Goal: Navigation & Orientation: Understand site structure

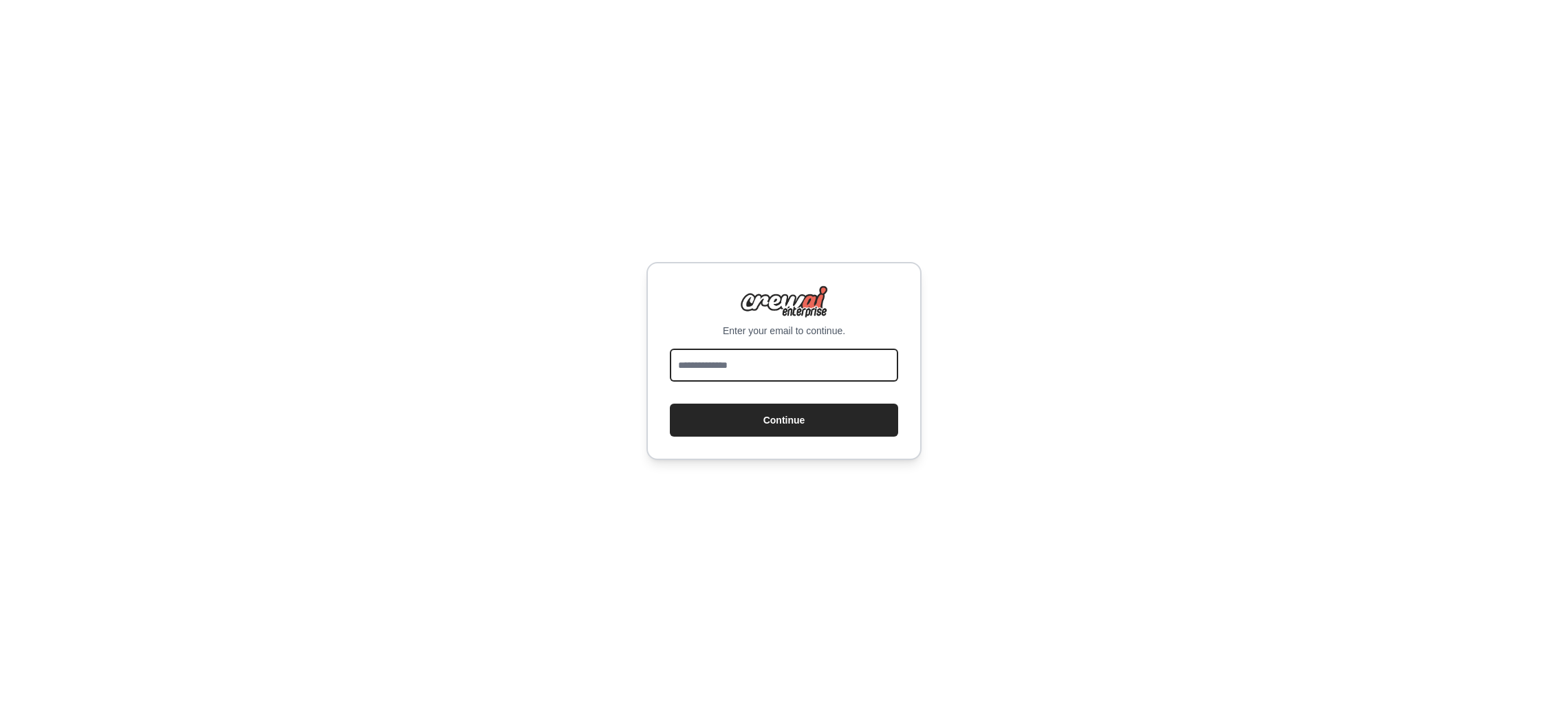
click at [749, 362] on input "email" at bounding box center [784, 365] width 229 height 33
type input "**********"
click at [785, 417] on button "Continue" at bounding box center [784, 420] width 229 height 33
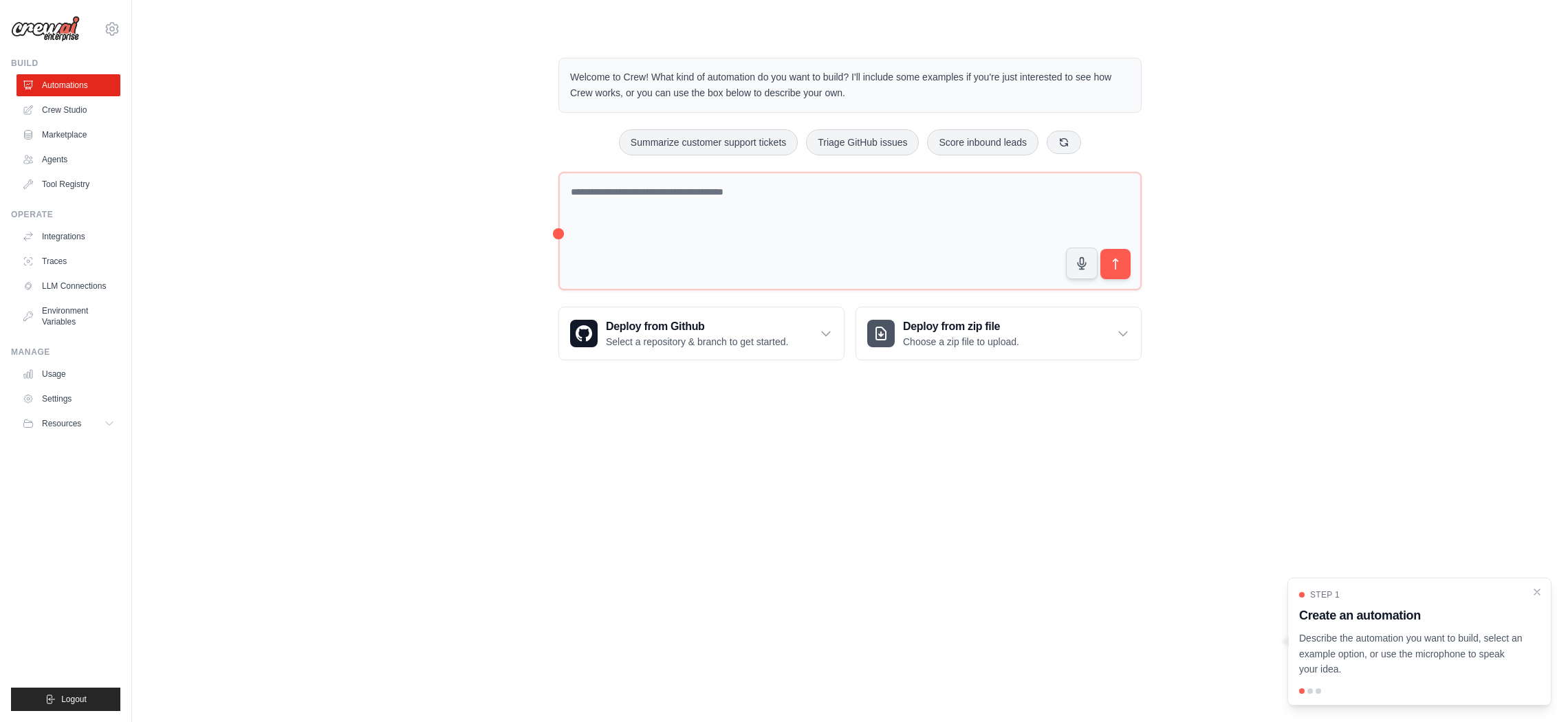
click at [1173, 537] on body "[EMAIL_ADDRESS][DOMAIN_NAME] Settings Build Automations Crew Studio" at bounding box center [784, 361] width 1568 height 722
click at [70, 416] on button "Resources" at bounding box center [69, 424] width 104 height 22
click at [81, 376] on link "Usage" at bounding box center [69, 374] width 104 height 22
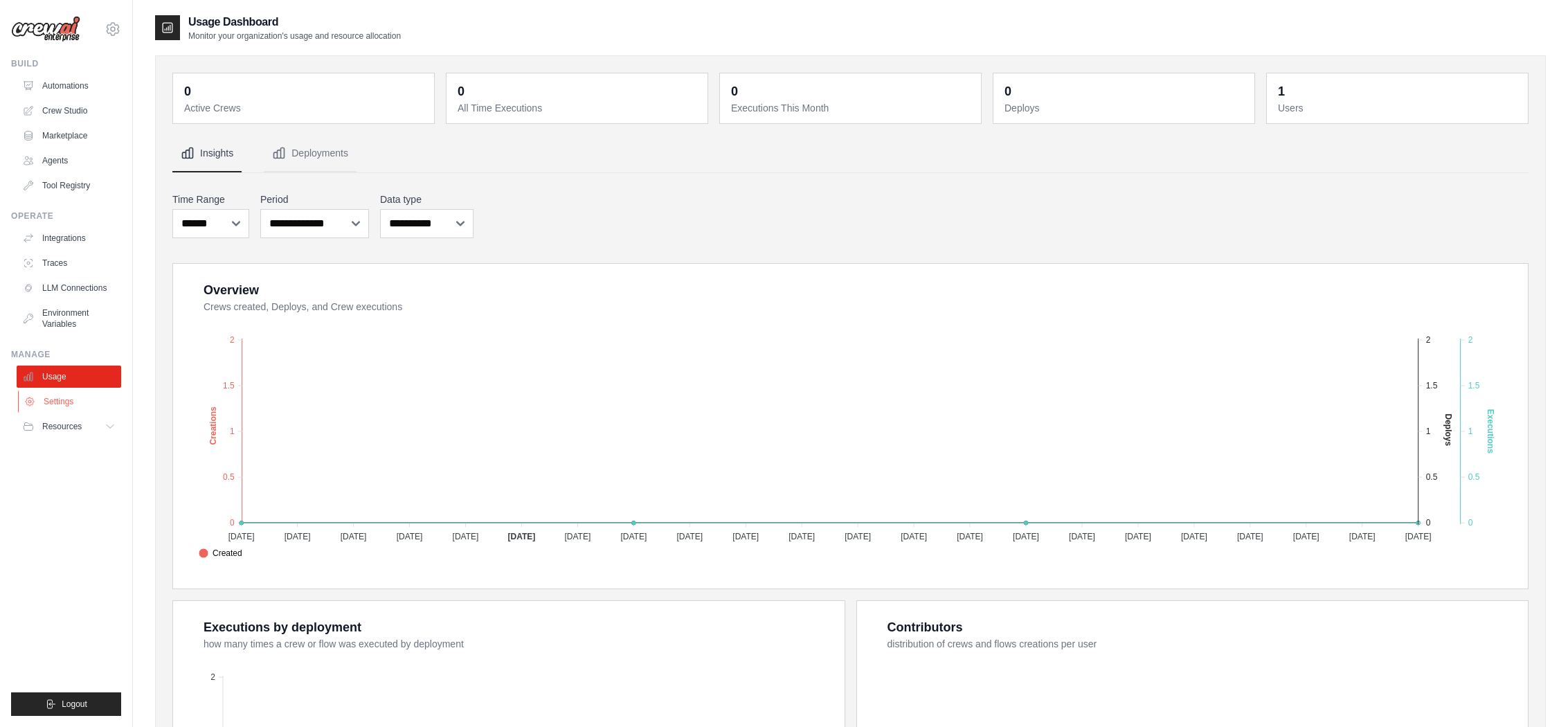
click at [76, 400] on link "Settings" at bounding box center [70, 402] width 104 height 22
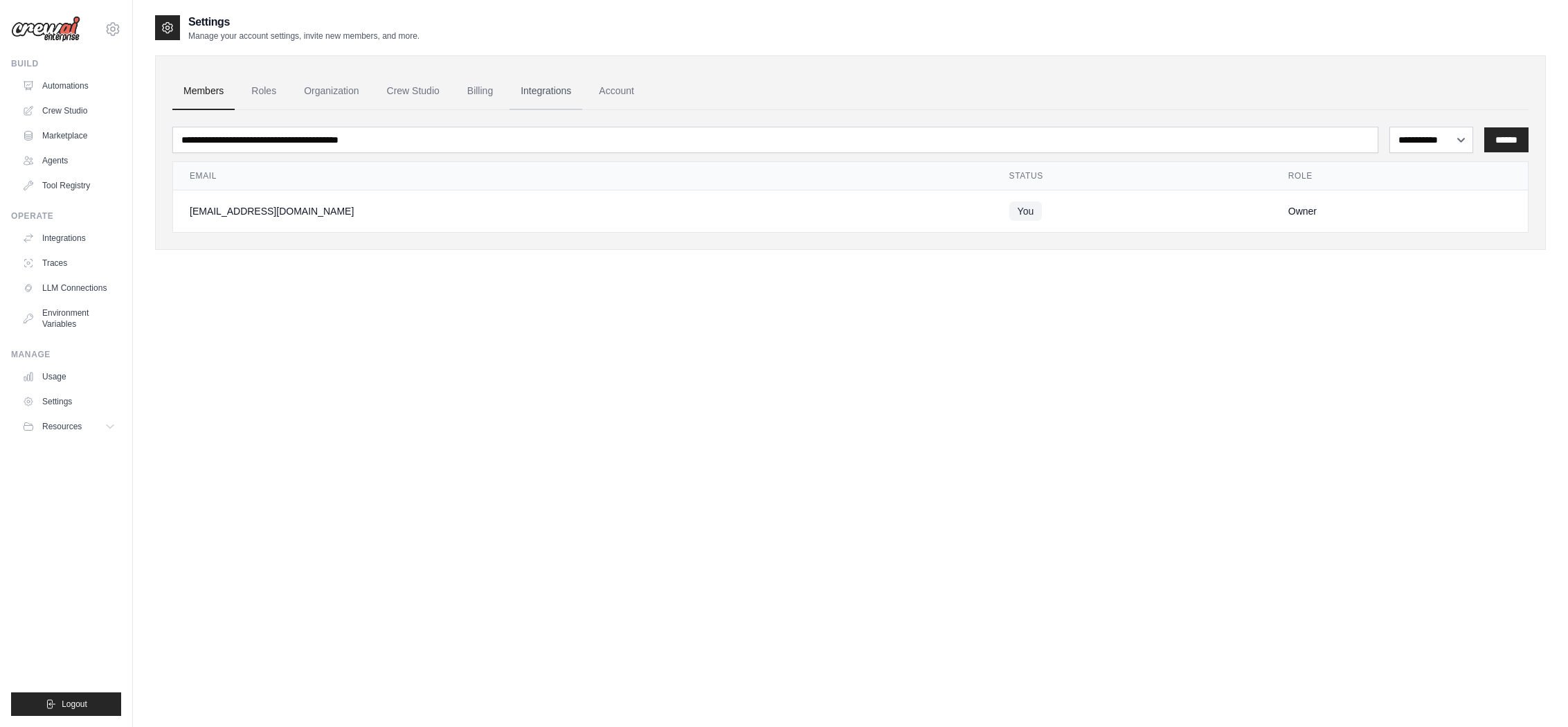
click at [563, 92] on link "Integrations" at bounding box center [545, 91] width 73 height 37
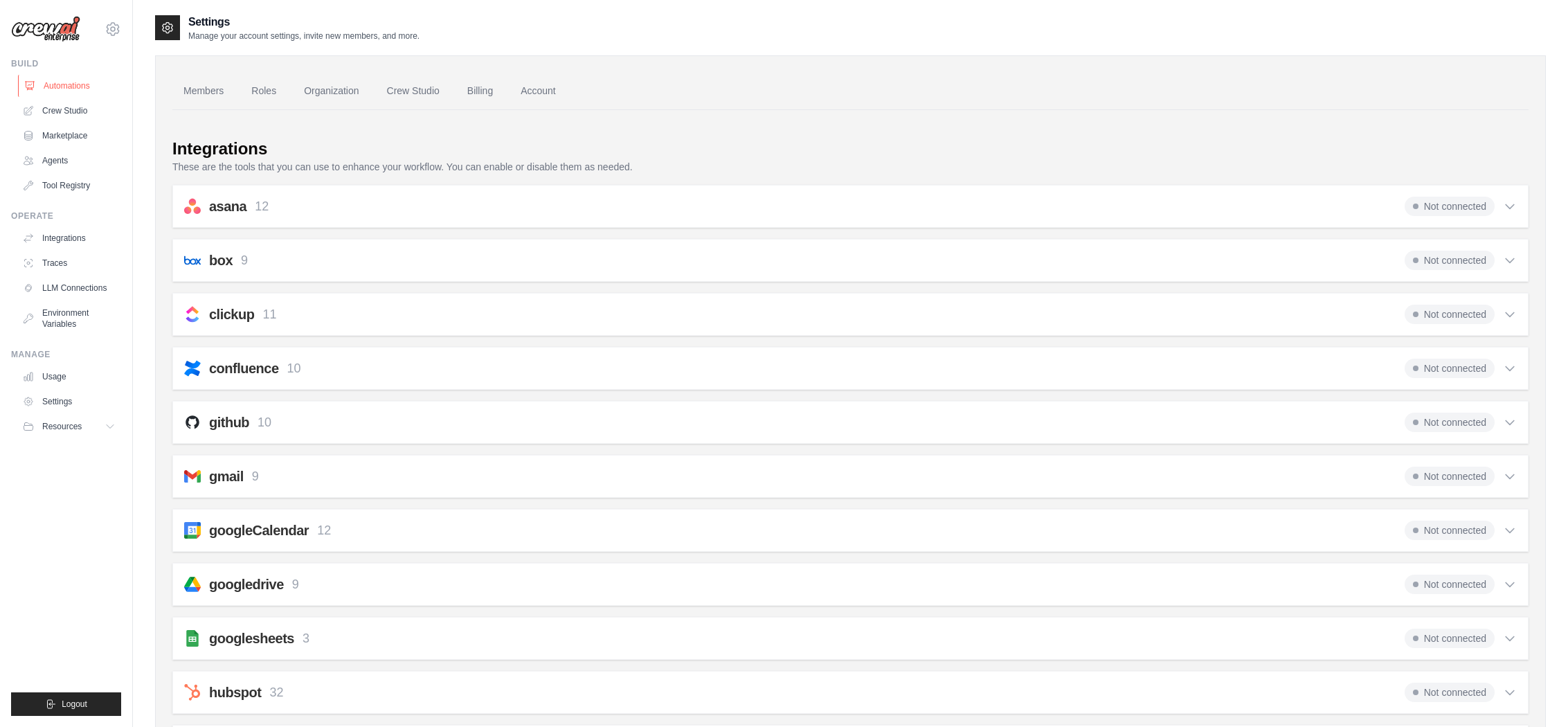
click at [71, 89] on link "Automations" at bounding box center [70, 86] width 104 height 22
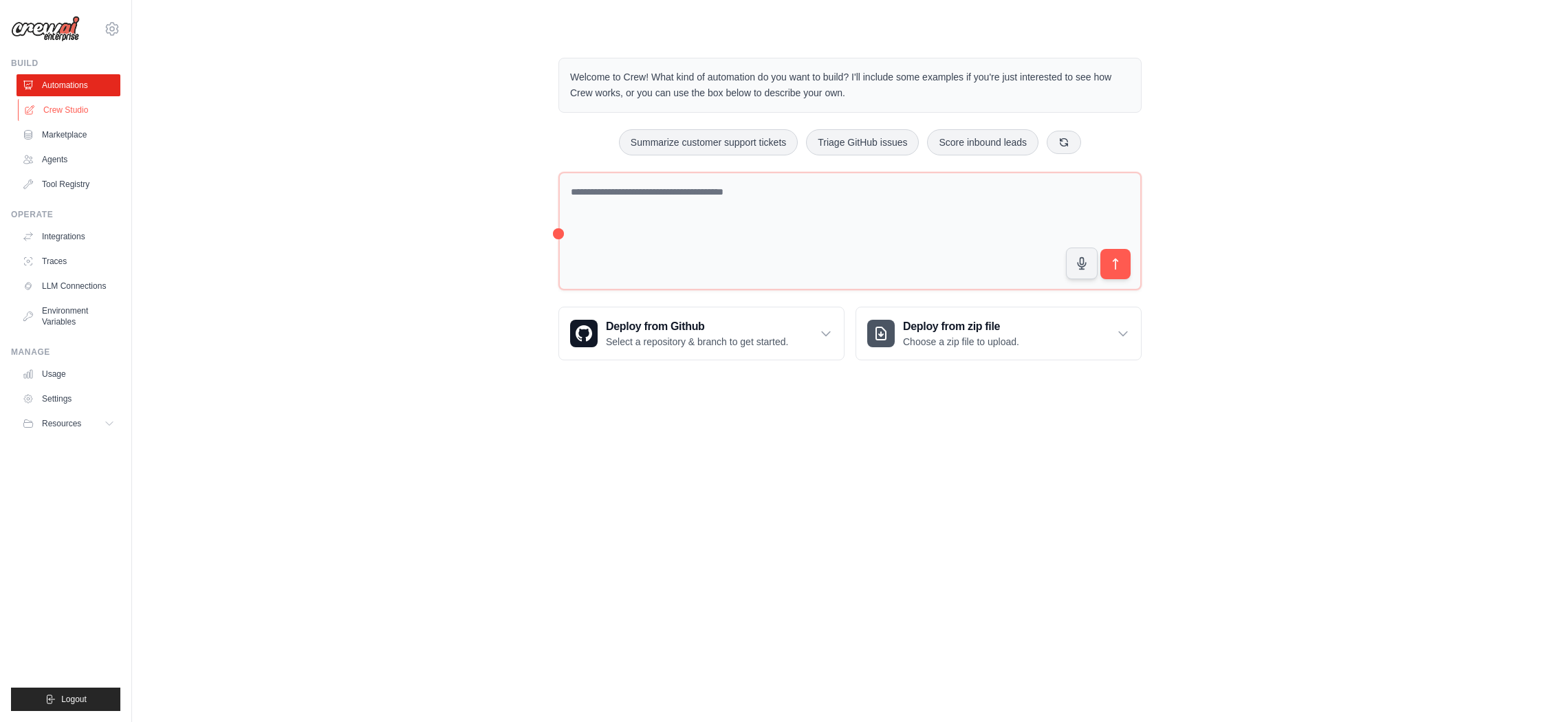
click at [74, 99] on link "Crew Studio" at bounding box center [69, 110] width 104 height 22
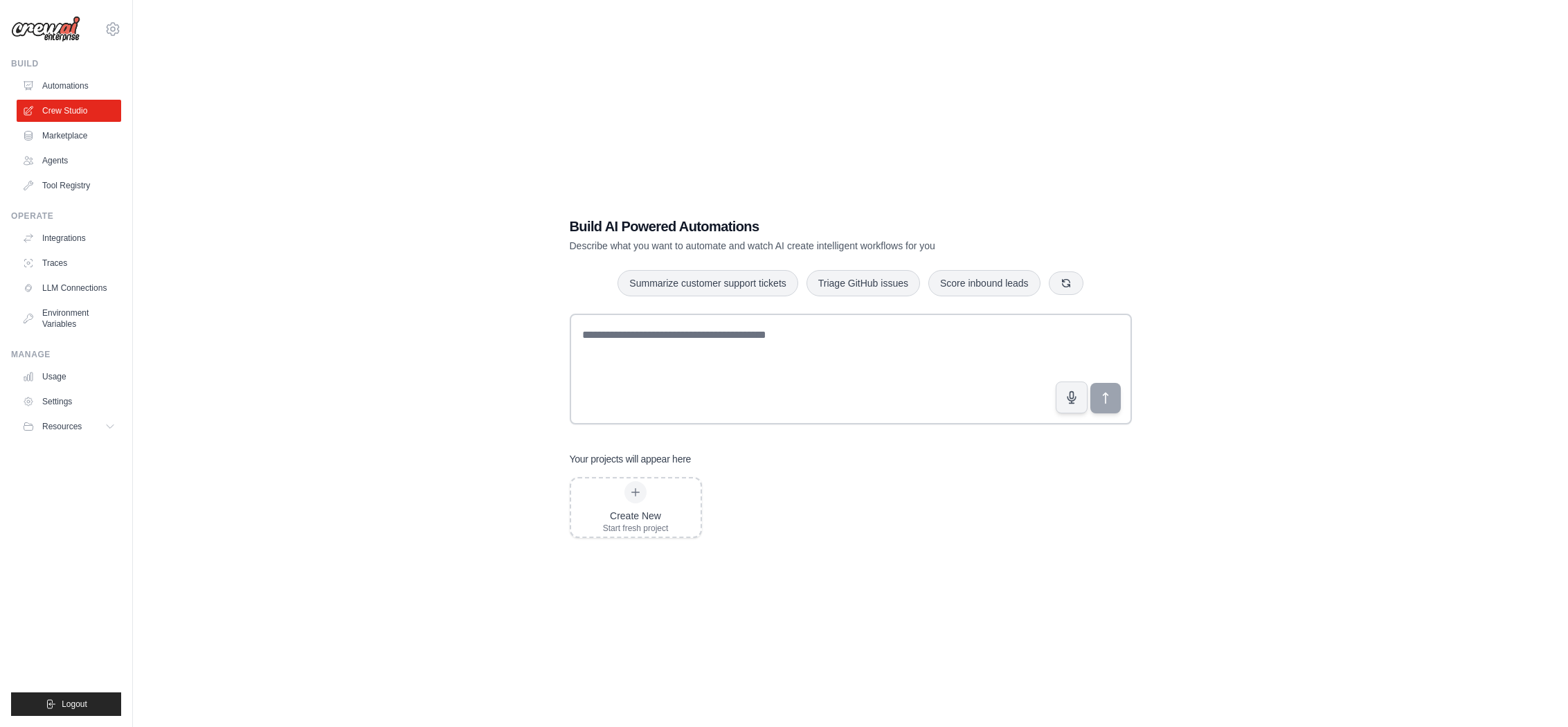
click at [73, 139] on link "Marketplace" at bounding box center [69, 136] width 104 height 22
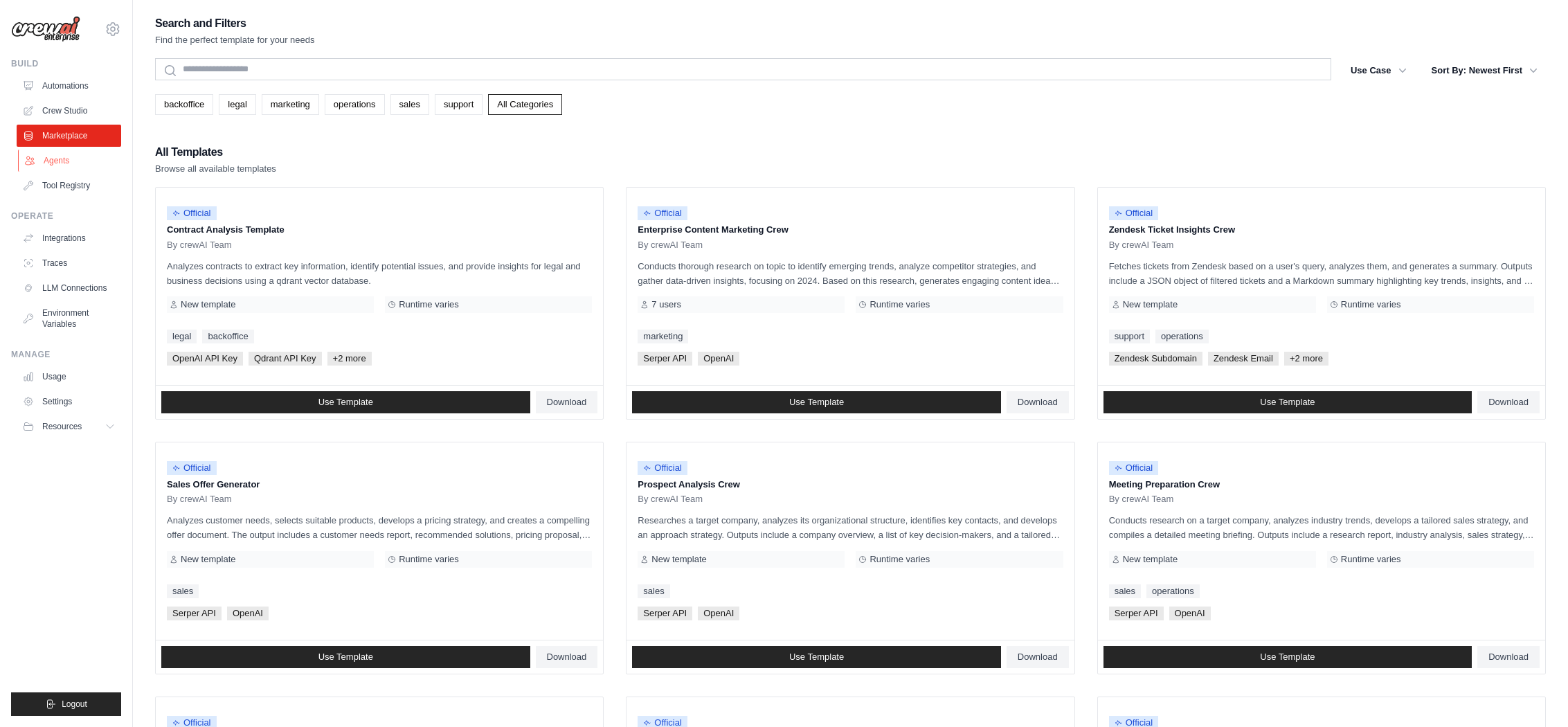
click at [67, 165] on link "Agents" at bounding box center [70, 160] width 104 height 22
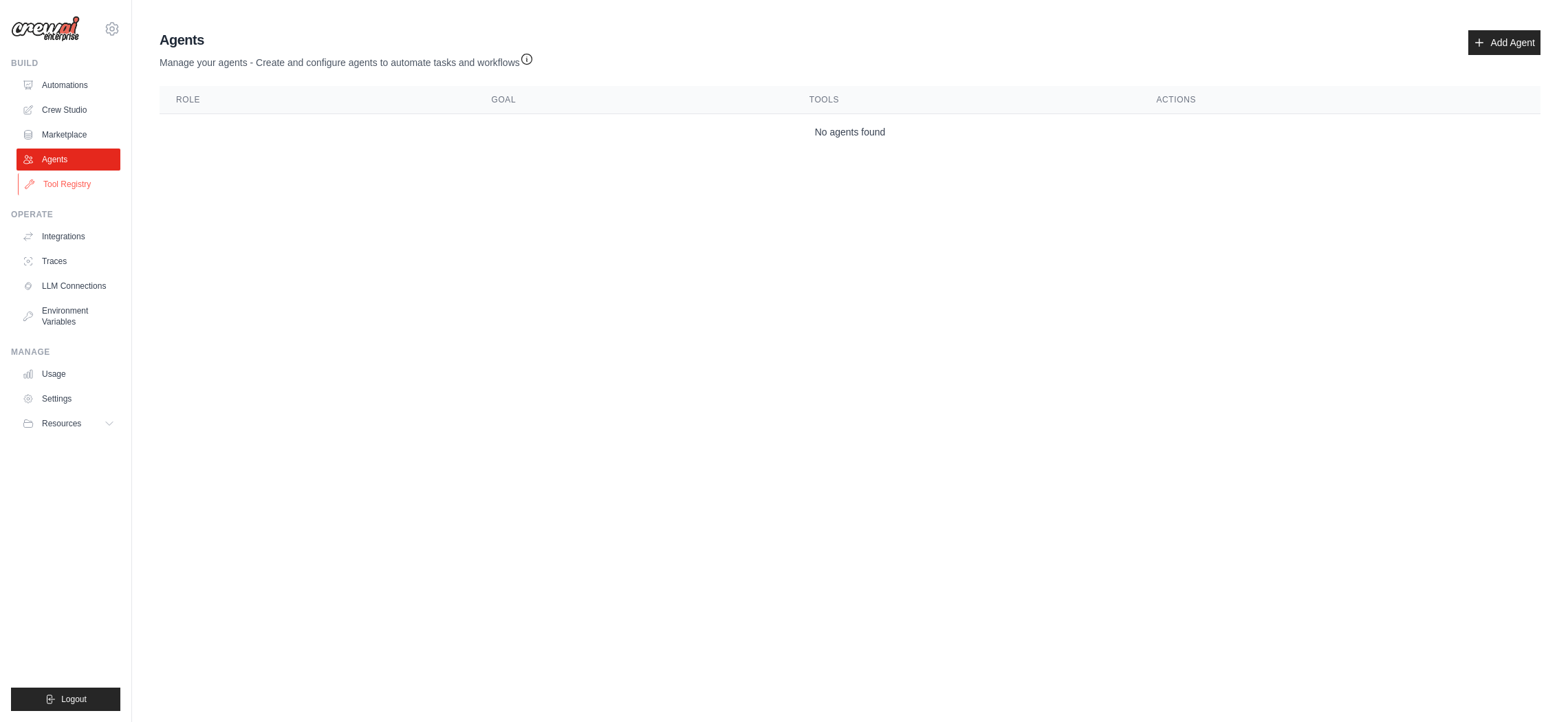
click at [75, 188] on link "Tool Registry" at bounding box center [69, 184] width 104 height 22
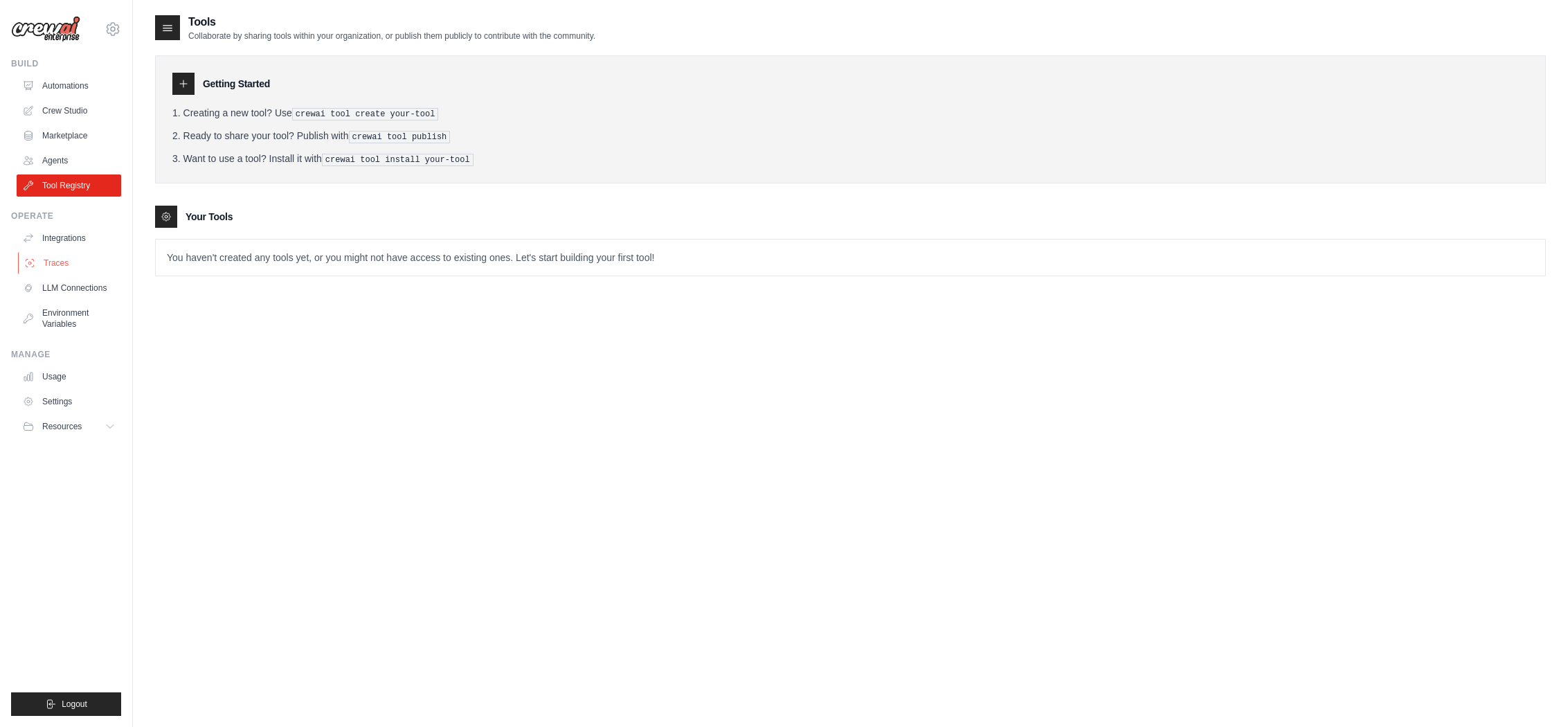
click at [95, 258] on link "Traces" at bounding box center [70, 263] width 104 height 22
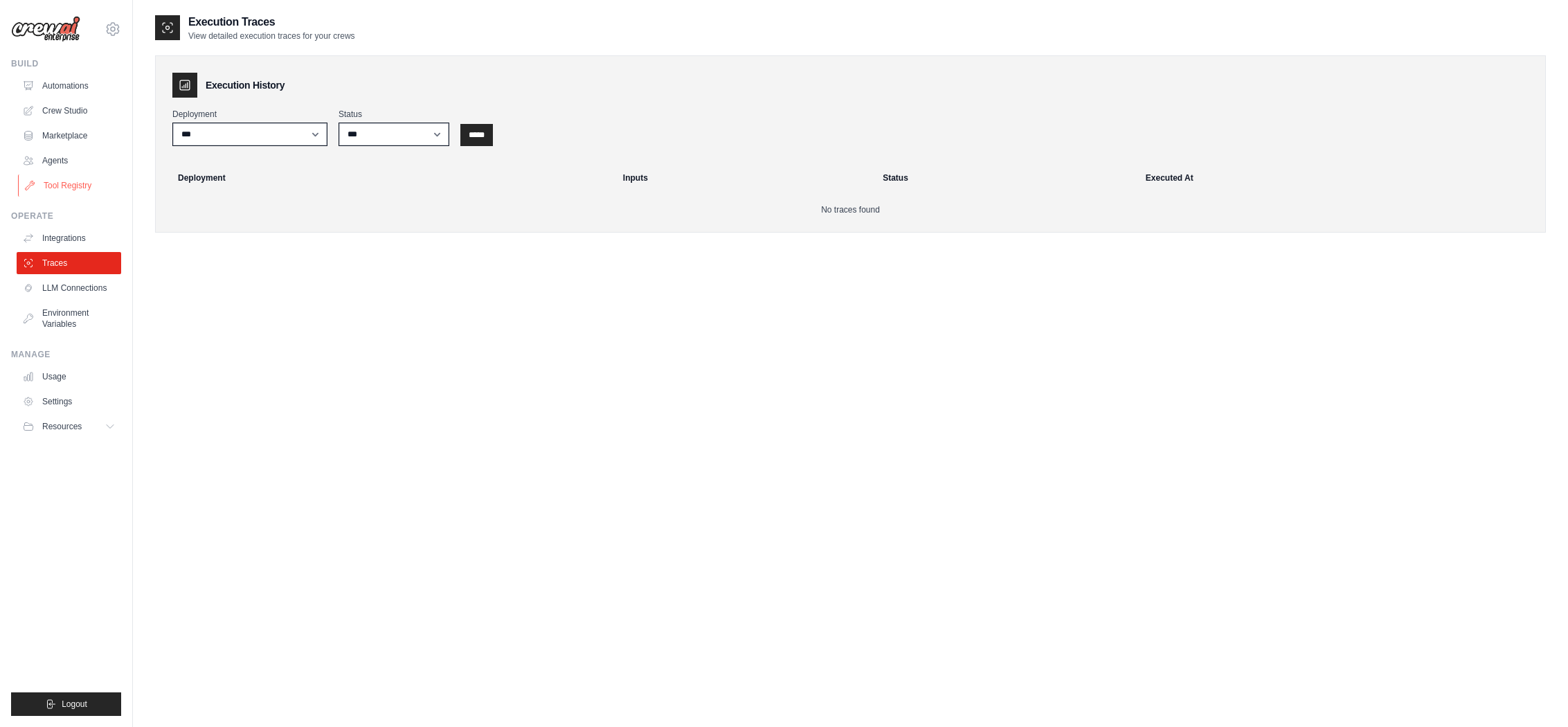
click at [79, 195] on link "Tool Registry" at bounding box center [70, 185] width 104 height 22
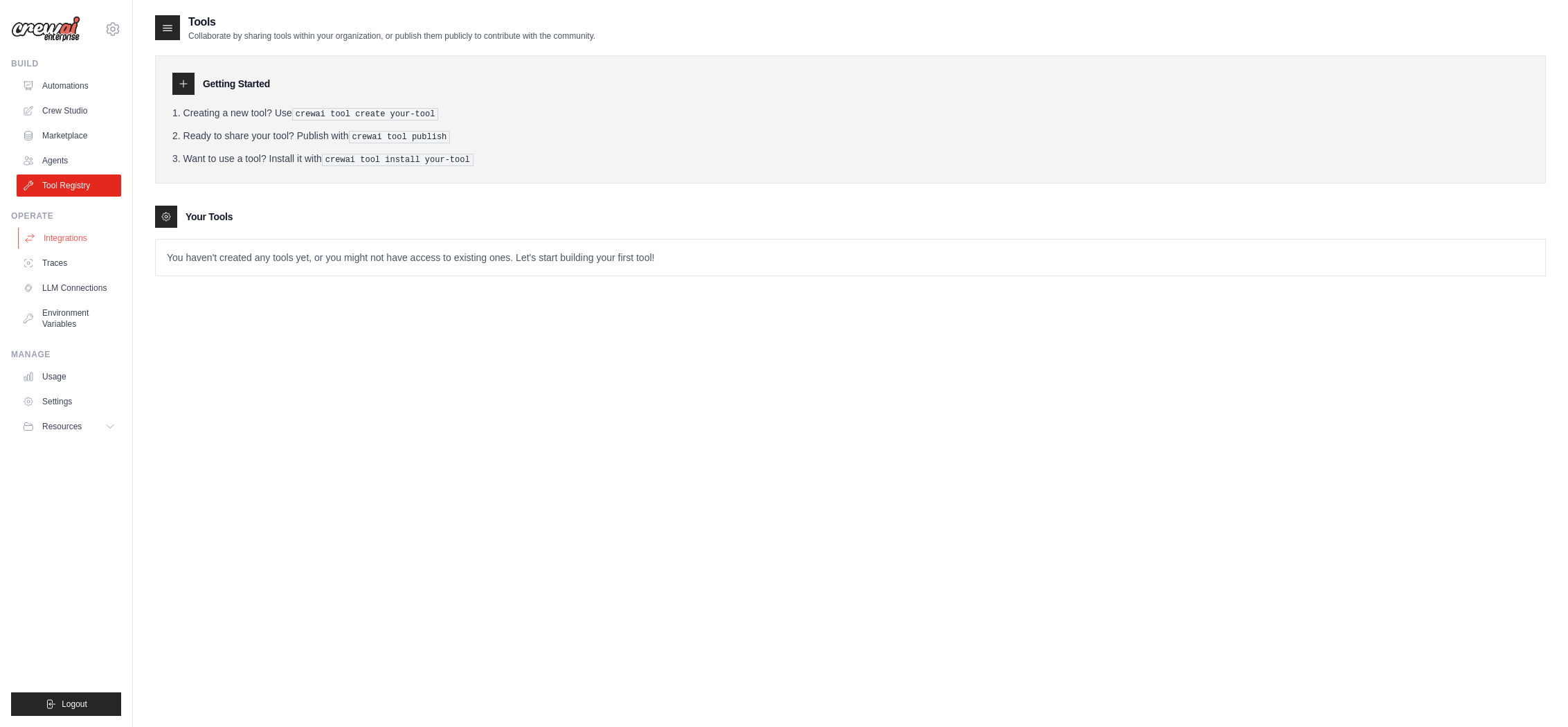
click at [85, 243] on link "Integrations" at bounding box center [70, 239] width 104 height 22
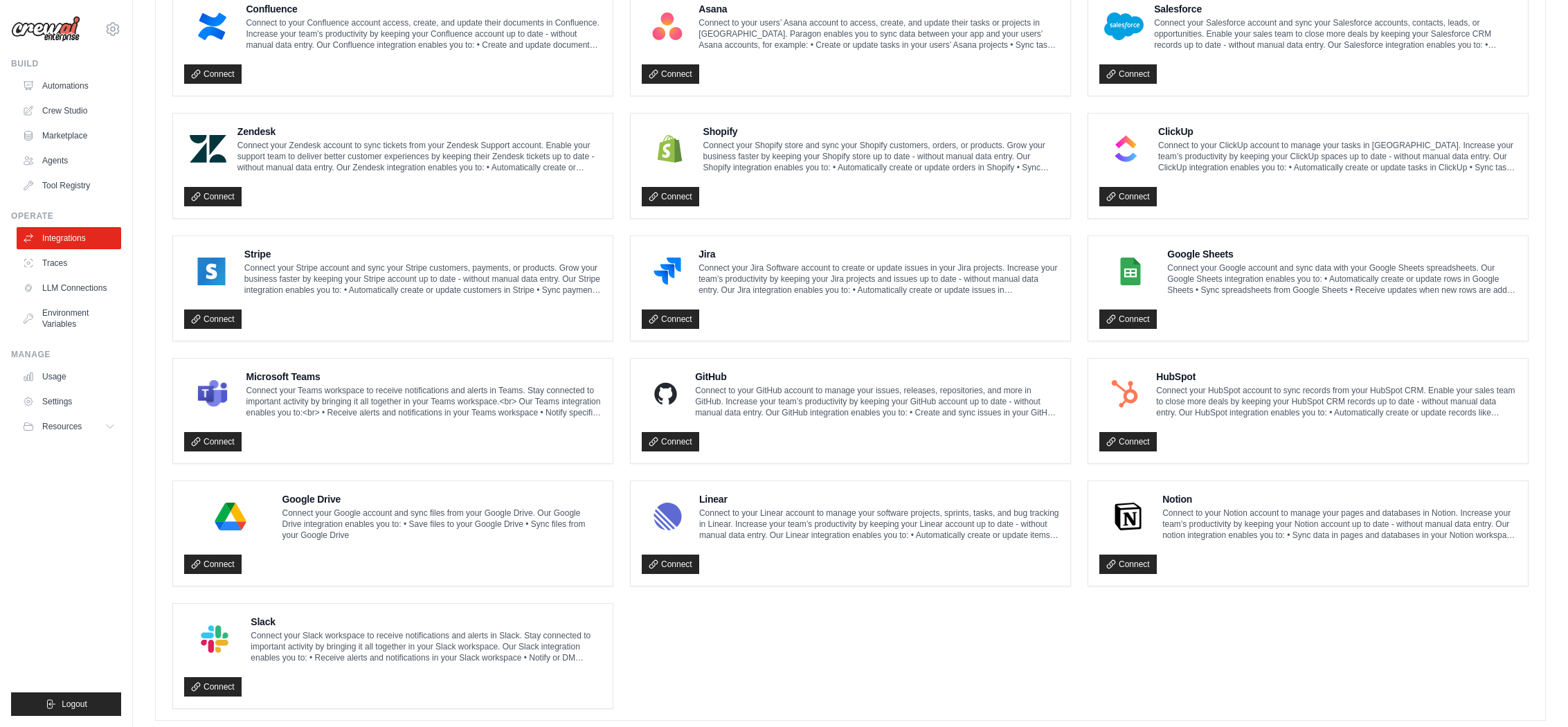
scroll to position [575, 0]
